Goal: Task Accomplishment & Management: Complete application form

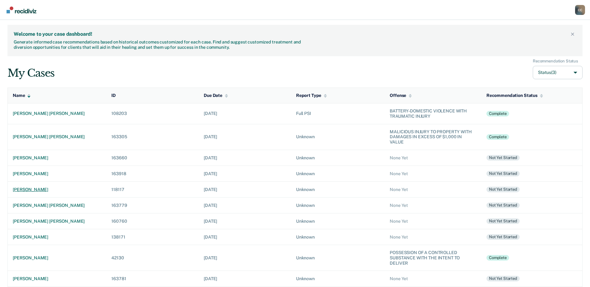
click at [45, 187] on div "[PERSON_NAME]" at bounding box center [57, 189] width 89 height 5
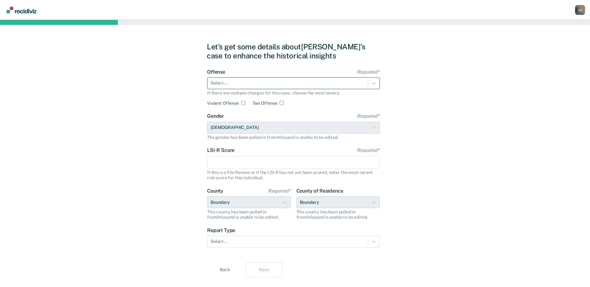
click at [285, 82] on div at bounding box center [287, 83] width 154 height 7
click at [282, 87] on div "Select..." at bounding box center [287, 83] width 160 height 9
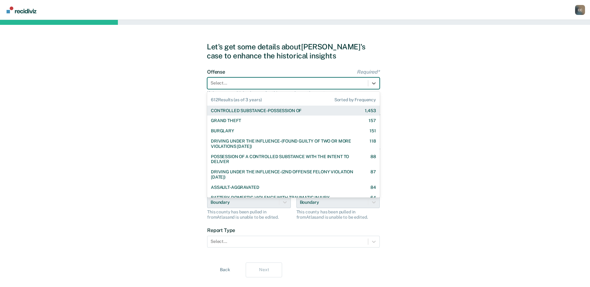
click at [227, 110] on div "CONTROLLED SUBSTANCE-POSSESSION OF" at bounding box center [256, 110] width 90 height 5
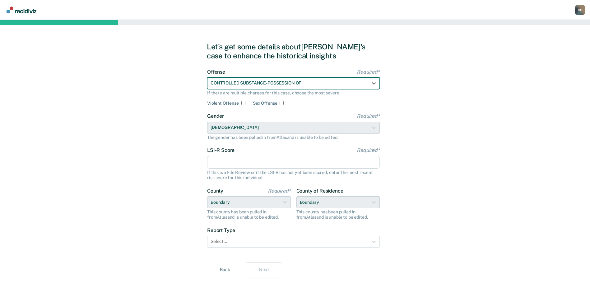
click at [250, 161] on input "LSI-R Score Required*" at bounding box center [293, 162] width 172 height 13
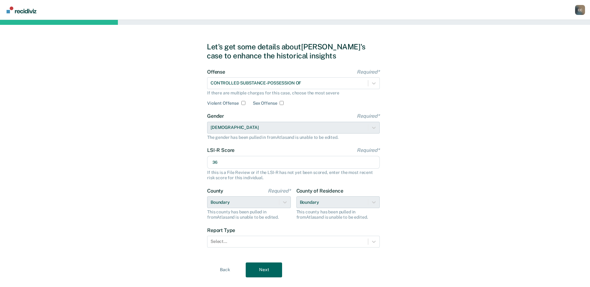
type input "36"
click at [246, 248] on form "Offense Required* CONTROLLED SUBSTANCE-POSSESSION OF If there are multiple char…" at bounding box center [293, 162] width 172 height 186
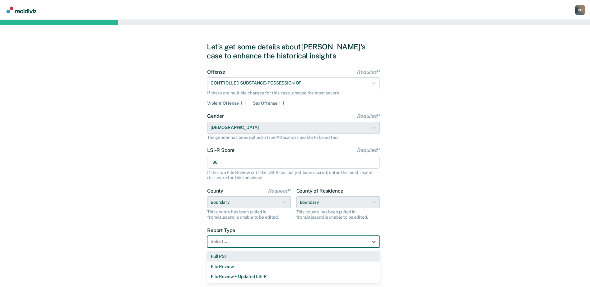
click at [244, 242] on div at bounding box center [287, 241] width 154 height 7
click at [230, 256] on div "Full PSI" at bounding box center [293, 256] width 172 height 10
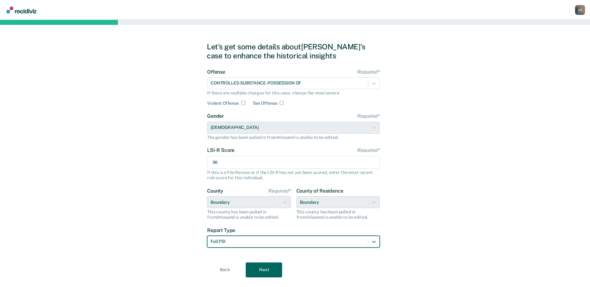
click at [283, 269] on div "Back Next" at bounding box center [295, 270] width 176 height 15
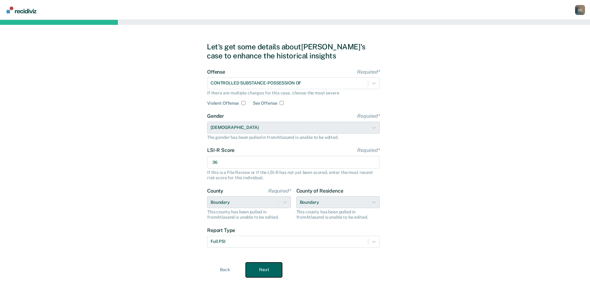
click at [261, 268] on button "Next" at bounding box center [264, 270] width 36 height 15
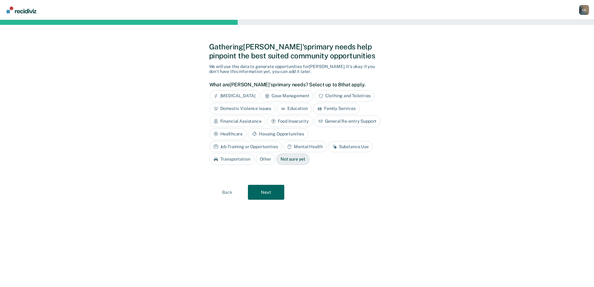
click at [328, 146] on div "Substance Use" at bounding box center [350, 146] width 45 height 11
click at [282, 141] on div "Job Training or Opportunities" at bounding box center [245, 146] width 73 height 11
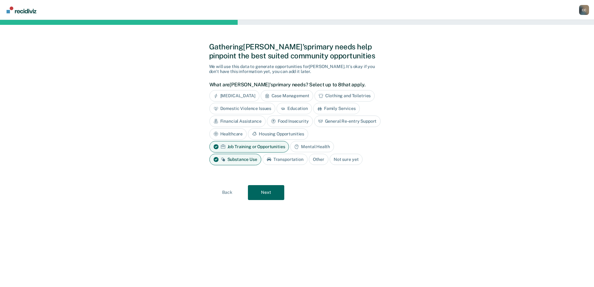
click at [311, 148] on div "Mental Health" at bounding box center [312, 146] width 44 height 11
click at [330, 105] on div "Family Services" at bounding box center [336, 108] width 47 height 11
click at [299, 96] on div "Case Management" at bounding box center [287, 95] width 53 height 11
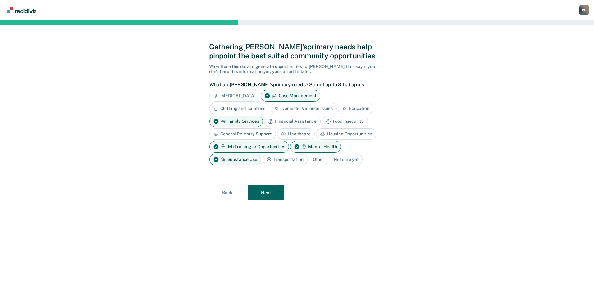
click at [279, 162] on div "Transportation" at bounding box center [285, 159] width 45 height 11
click at [264, 193] on button "Next" at bounding box center [266, 192] width 36 height 15
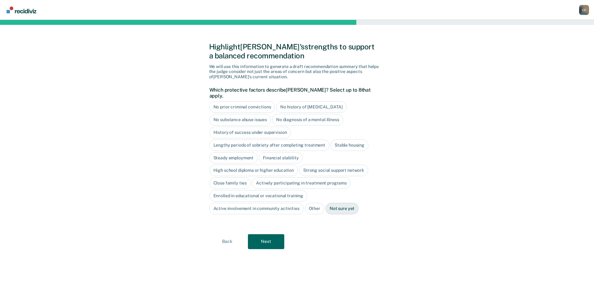
click at [235, 127] on div "History of success under supervision" at bounding box center [250, 132] width 82 height 11
click at [259, 140] on div "Lengthy periods of sobriety after completing treatment" at bounding box center [269, 145] width 120 height 11
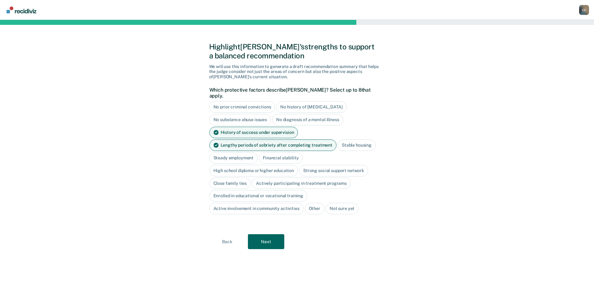
click at [259, 140] on div "Lengthy periods of sobriety after completing treatment" at bounding box center [272, 145] width 127 height 11
click at [348, 141] on div "Stable housing" at bounding box center [350, 145] width 38 height 11
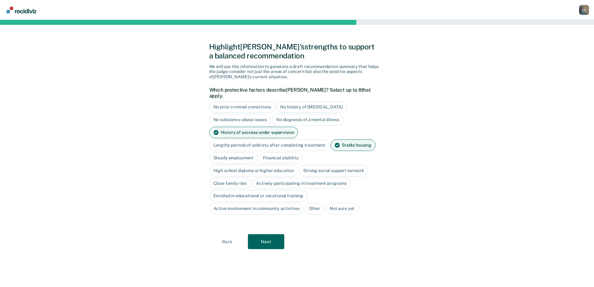
click at [242, 165] on div "High school diploma or higher education" at bounding box center [253, 170] width 89 height 11
click at [225, 178] on div "Close family ties" at bounding box center [230, 183] width 42 height 11
click at [304, 178] on div "Actively participating in treatment programs" at bounding box center [308, 183] width 99 height 11
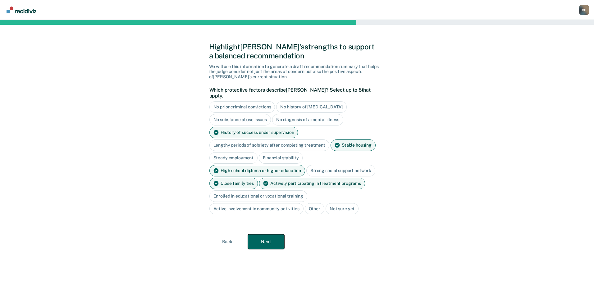
click at [257, 237] on button "Next" at bounding box center [266, 241] width 36 height 15
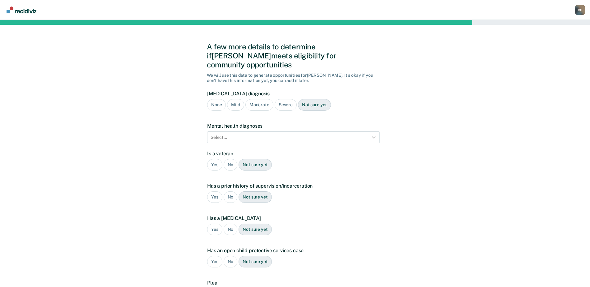
click at [281, 99] on div "Severe" at bounding box center [285, 104] width 22 height 11
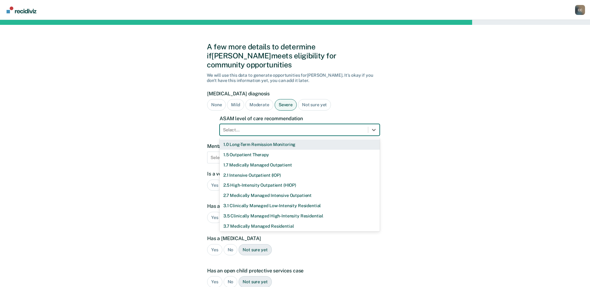
click at [271, 124] on div "Select..." at bounding box center [299, 130] width 160 height 12
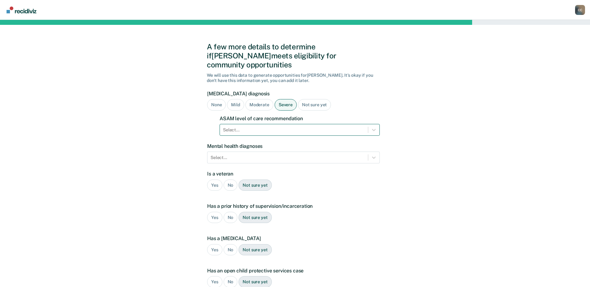
click at [268, 127] on div at bounding box center [294, 130] width 142 height 7
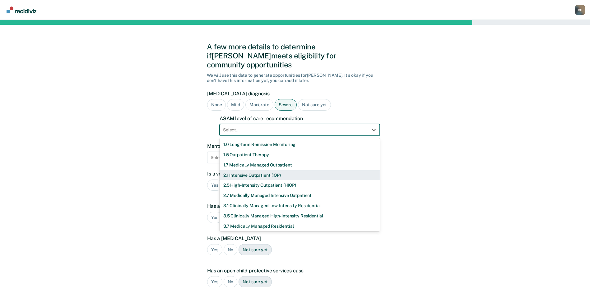
click at [246, 170] on div "2.1 Intensive Outpatient (IOP)" at bounding box center [299, 175] width 160 height 10
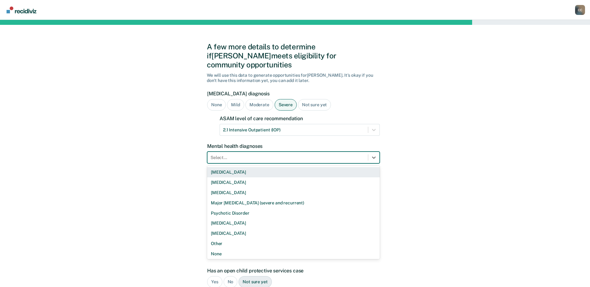
click at [239, 153] on div "Select..." at bounding box center [287, 157] width 160 height 9
click at [234, 167] on div "[MEDICAL_DATA]" at bounding box center [293, 172] width 172 height 10
click at [286, 154] on div at bounding box center [304, 157] width 98 height 7
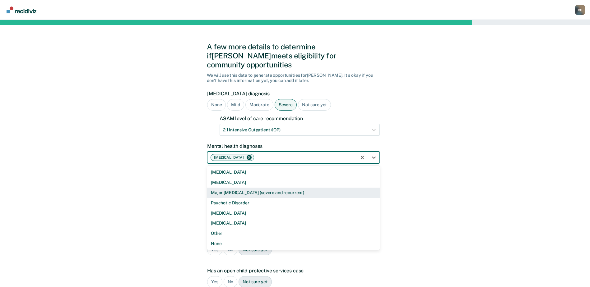
click at [274, 188] on div "Major [MEDICAL_DATA] (severe and recurrent)" at bounding box center [293, 193] width 172 height 10
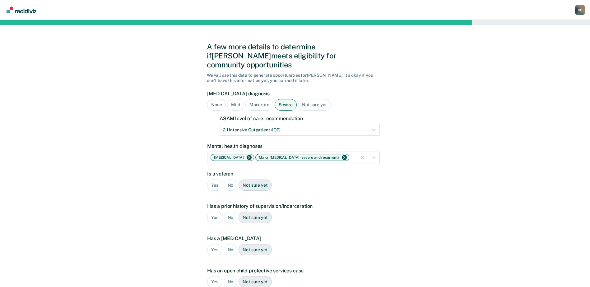
click at [230, 180] on div "No" at bounding box center [230, 185] width 14 height 11
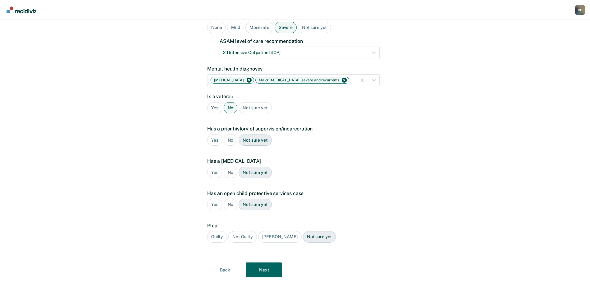
scroll to position [81, 0]
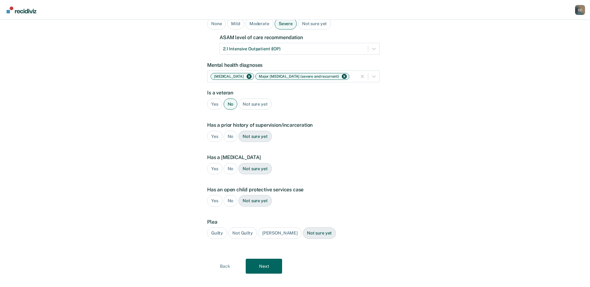
click at [217, 131] on div "Yes" at bounding box center [214, 136] width 15 height 11
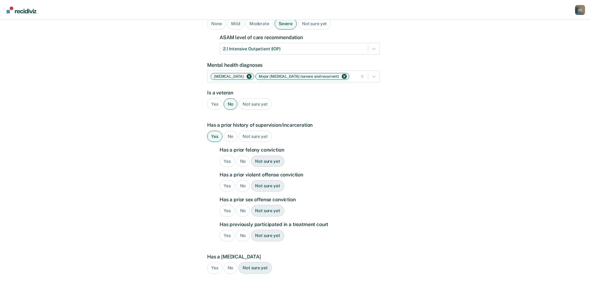
click at [227, 156] on div "Yes" at bounding box center [226, 161] width 15 height 11
click at [242, 180] on div "No" at bounding box center [243, 185] width 14 height 11
click at [242, 205] on div "No" at bounding box center [243, 210] width 14 height 11
click at [241, 230] on div "No" at bounding box center [243, 235] width 14 height 11
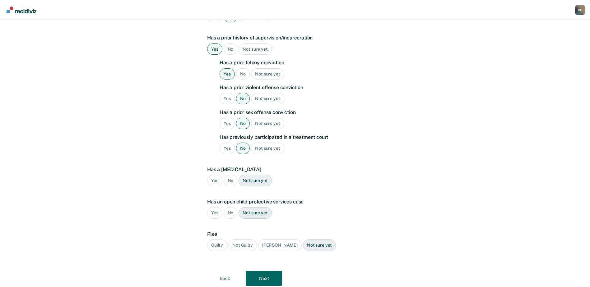
scroll to position [181, 0]
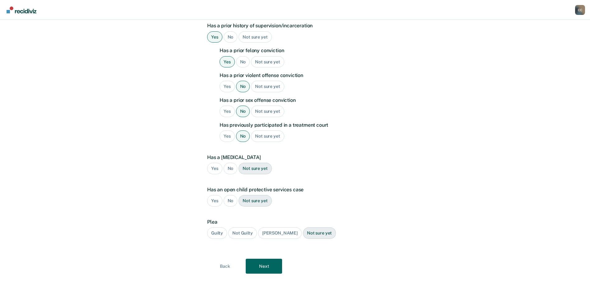
click at [231, 163] on div "No" at bounding box center [230, 168] width 14 height 11
click at [231, 195] on div "No" at bounding box center [230, 200] width 14 height 11
click at [218, 227] on div "Guilty" at bounding box center [217, 232] width 20 height 11
click at [260, 260] on button "Next" at bounding box center [264, 266] width 36 height 15
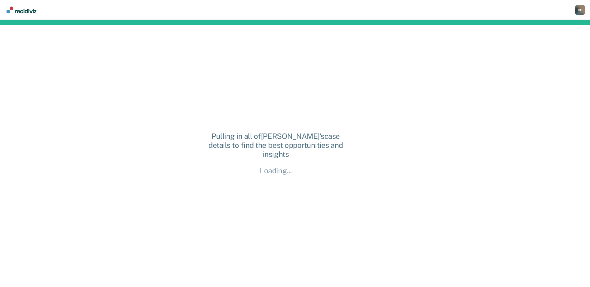
scroll to position [0, 0]
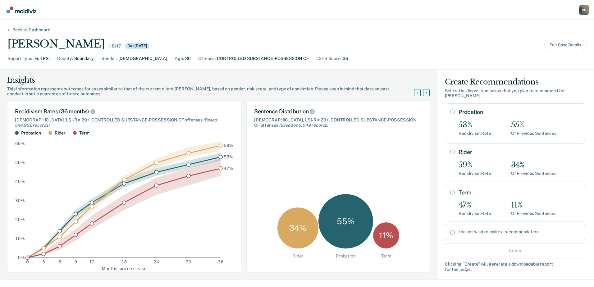
click at [450, 151] on input "Rider" at bounding box center [452, 151] width 5 height 5
radio input "true"
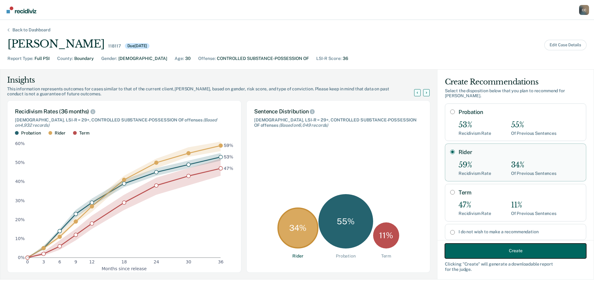
click at [491, 250] on button "Create" at bounding box center [515, 250] width 141 height 15
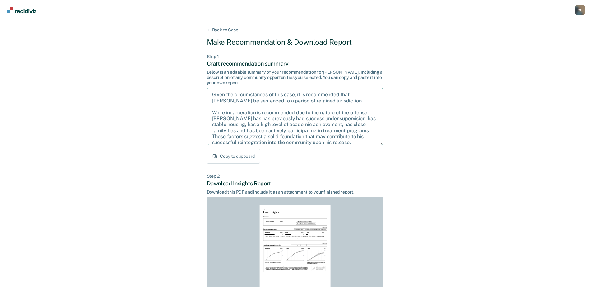
scroll to position [34, 0]
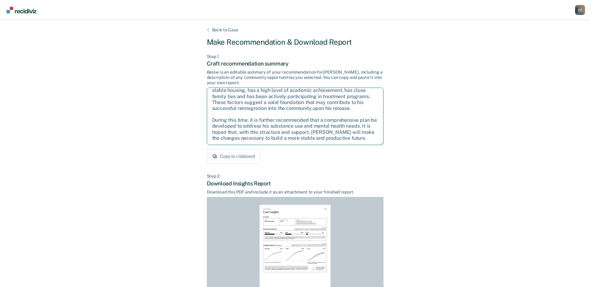
drag, startPoint x: 210, startPoint y: 93, endPoint x: 405, endPoint y: 174, distance: 210.8
click at [405, 174] on div "Back to Case Make Recommendation & Download Report Step 1 Craft recommendation …" at bounding box center [295, 187] width 590 height 334
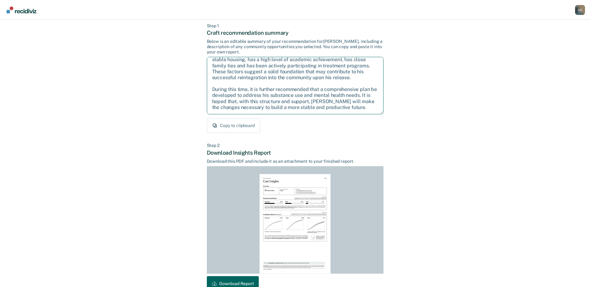
scroll to position [67, 0]
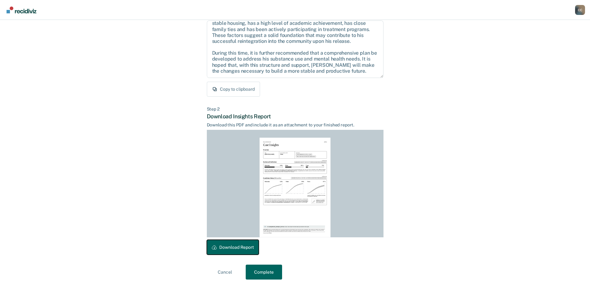
click at [237, 245] on button "Download Report" at bounding box center [233, 247] width 52 height 15
click at [256, 270] on button "Complete" at bounding box center [264, 272] width 36 height 15
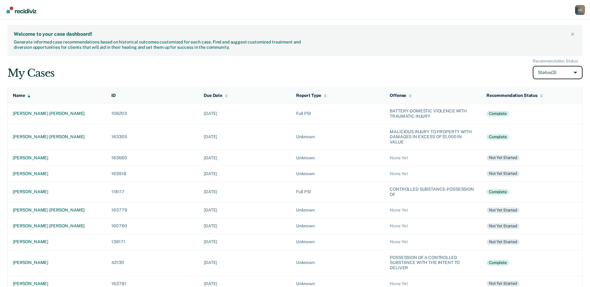
click at [569, 75] on button "Status (3)" at bounding box center [557, 72] width 50 height 13
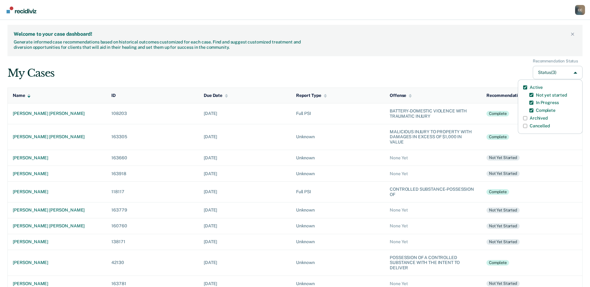
click at [456, 71] on div "My Cases Recommendation Status Status (3) Active Not yet started In Progress Co…" at bounding box center [294, 69] width 575 height 21
